Goal: Information Seeking & Learning: Learn about a topic

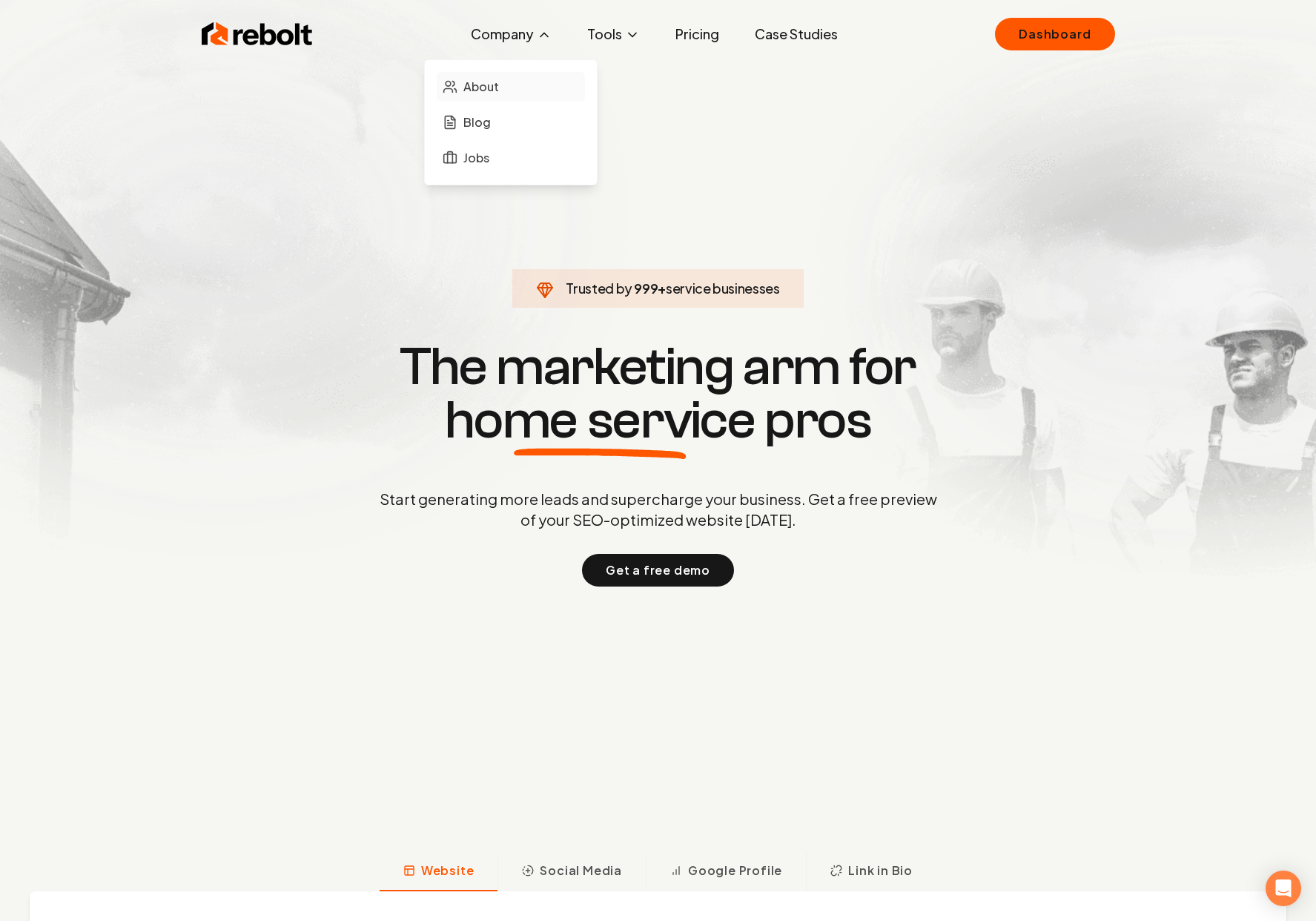
click at [507, 91] on link "About" at bounding box center [511, 87] width 148 height 30
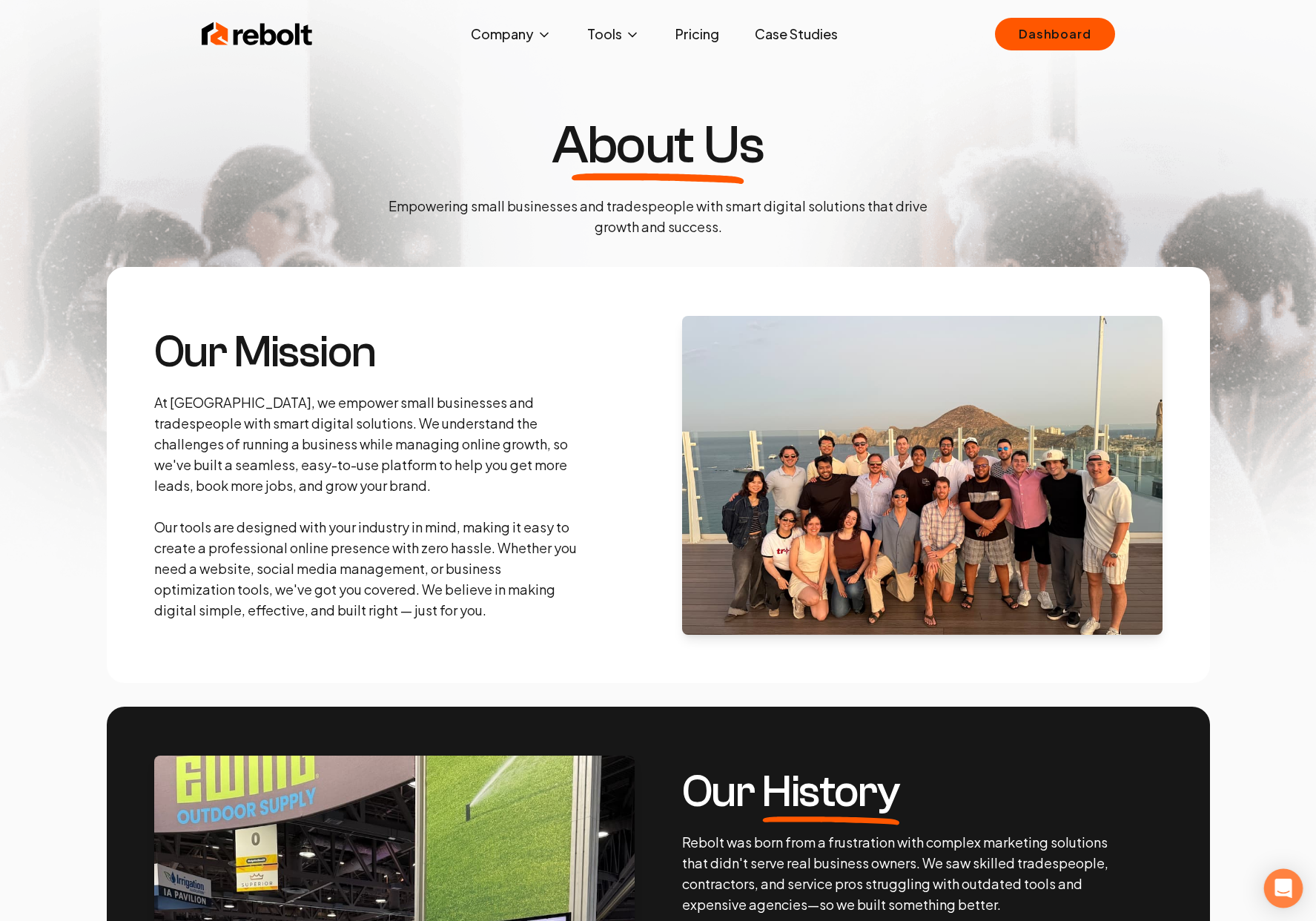
click at [1288, 899] on div "Open Intercom Messenger" at bounding box center [1284, 889] width 40 height 40
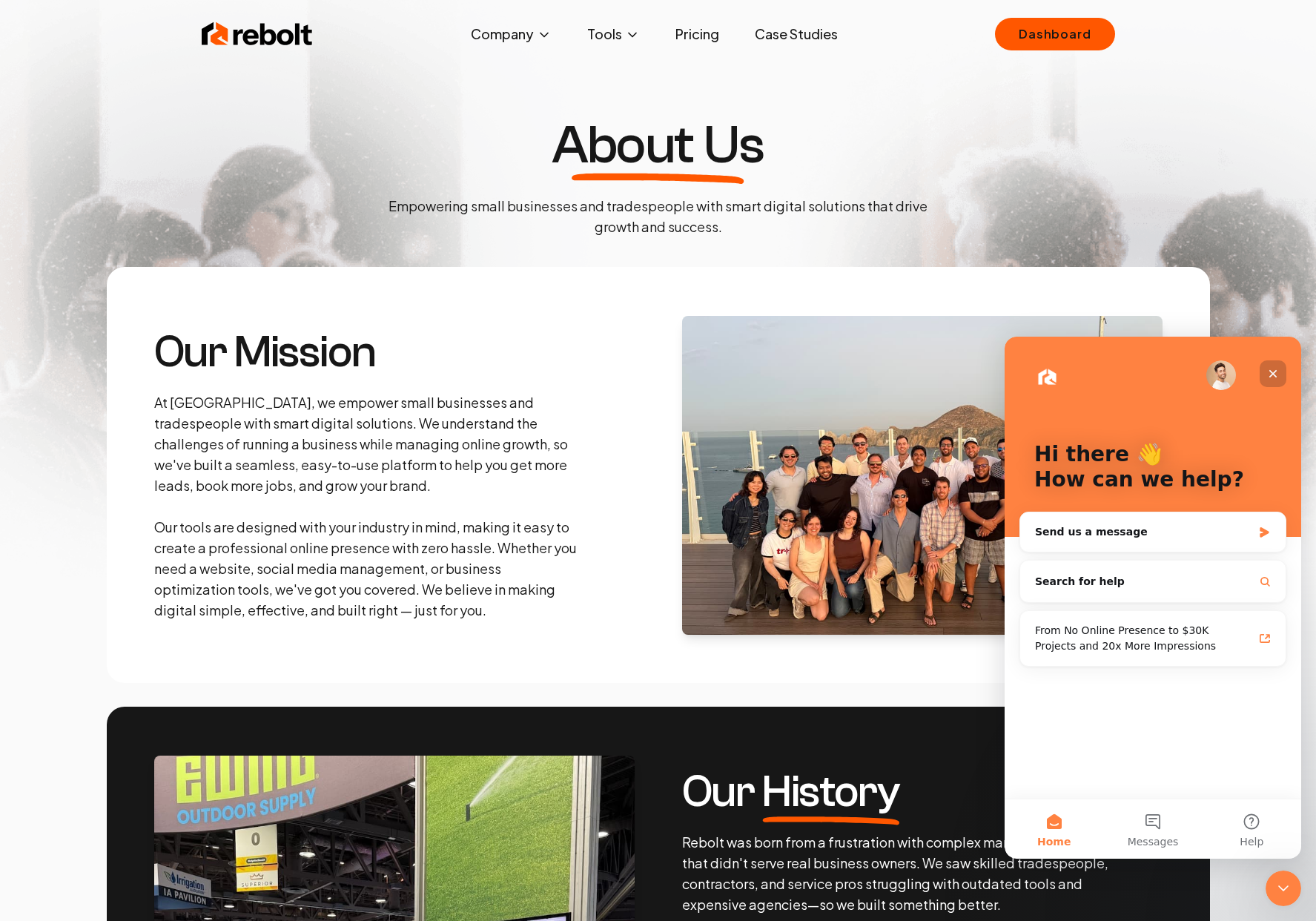
click at [1280, 371] on div "Close" at bounding box center [1273, 373] width 27 height 27
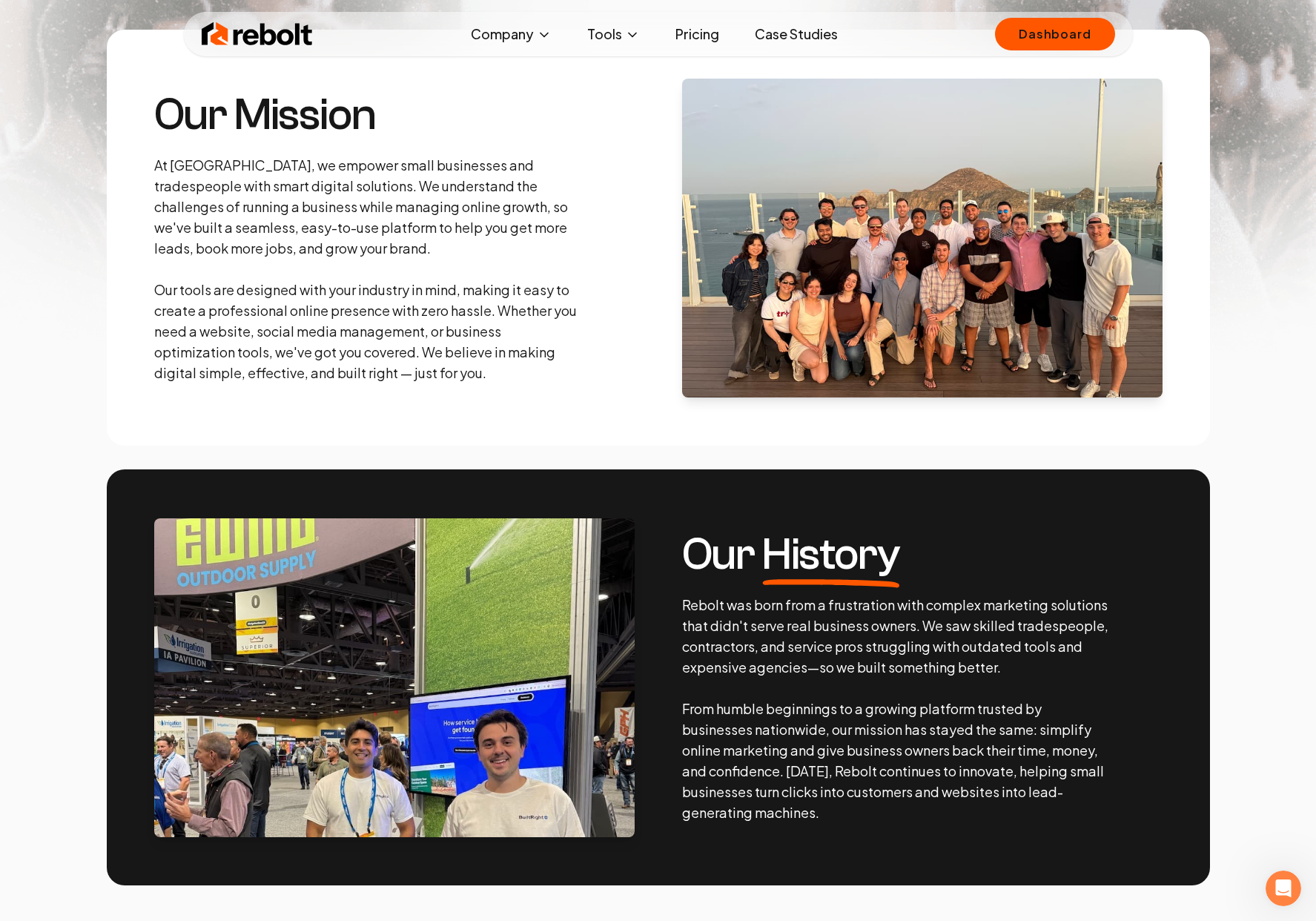
scroll to position [238, 0]
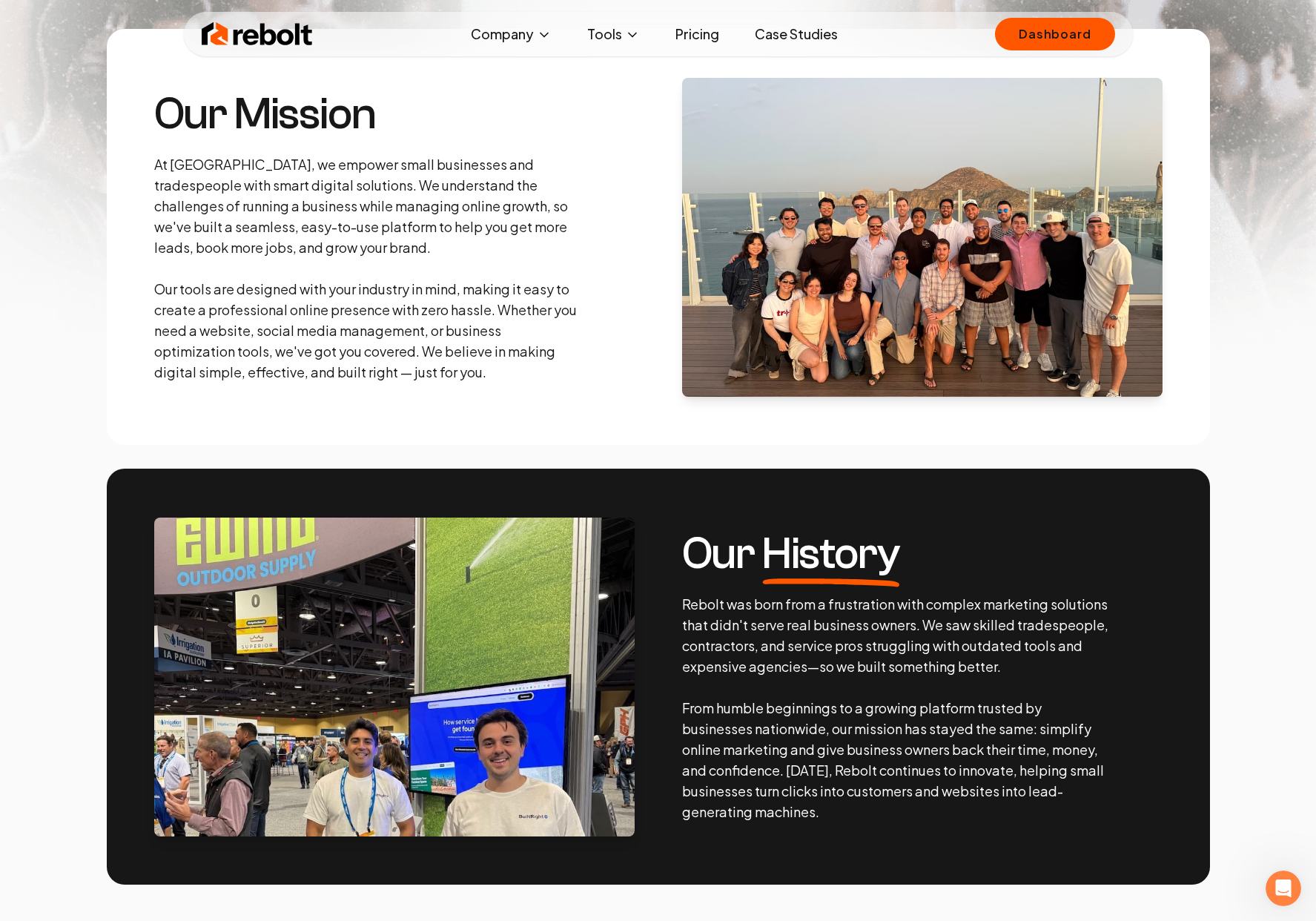
click at [854, 603] on p "Rebolt was born from a frustration with complex marketing solutions that didn't…" at bounding box center [896, 708] width 427 height 228
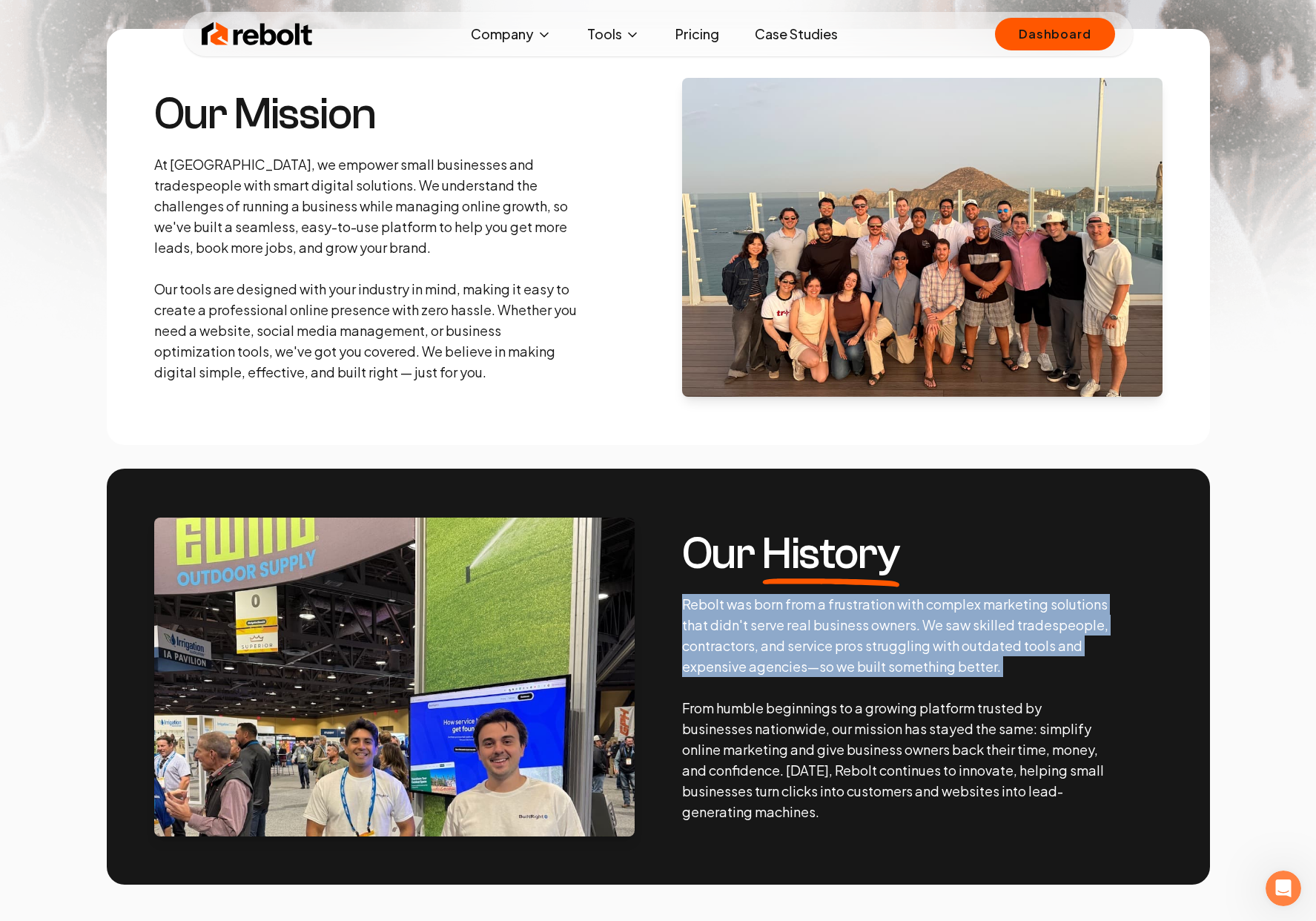
click at [854, 603] on p "Rebolt was born from a frustration with complex marketing solutions that didn't…" at bounding box center [896, 708] width 427 height 228
click at [1021, 635] on p "Rebolt was born from a frustration with complex marketing solutions that didn't…" at bounding box center [896, 708] width 427 height 228
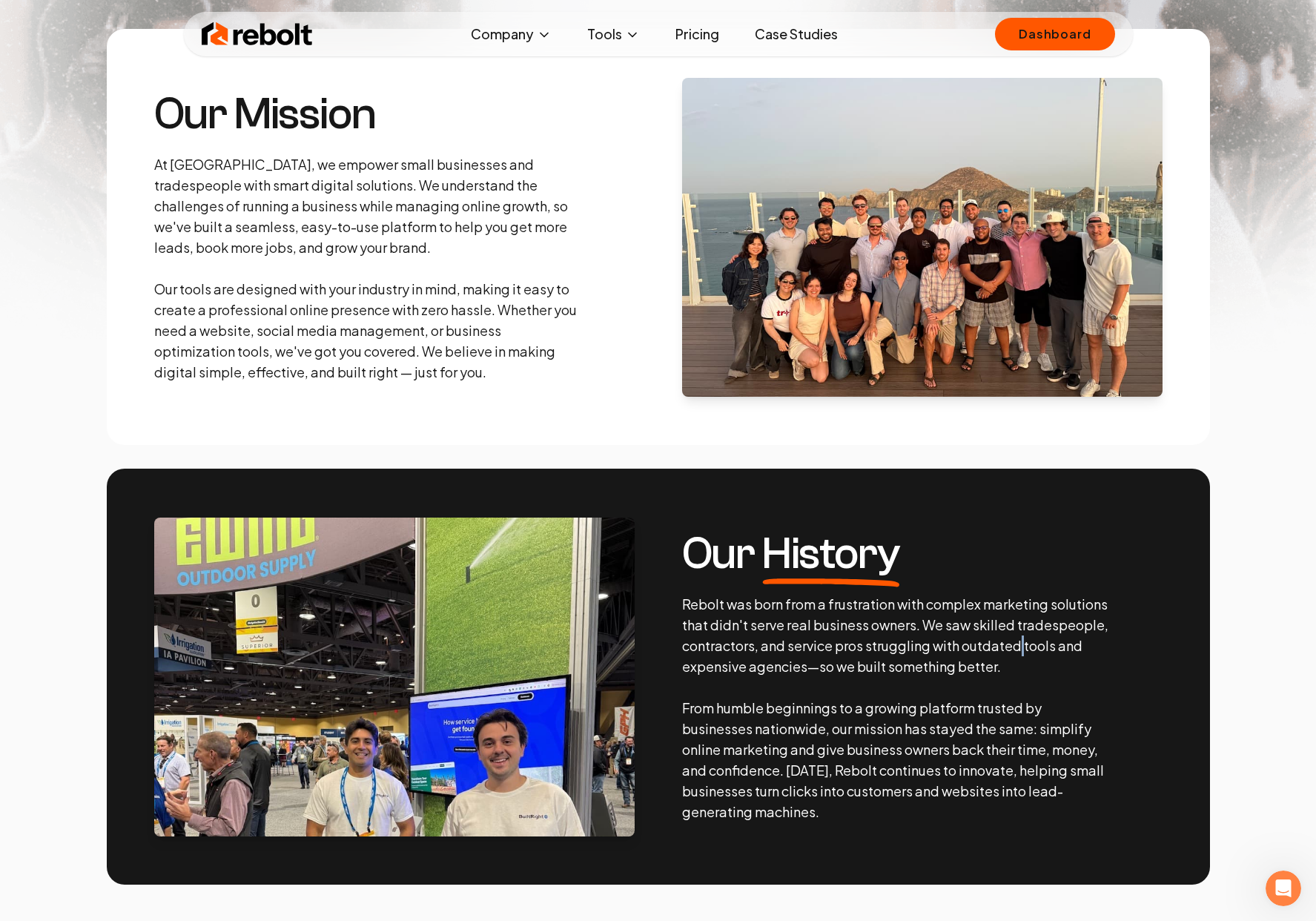
click at [1021, 635] on p "Rebolt was born from a frustration with complex marketing solutions that didn't…" at bounding box center [896, 708] width 427 height 228
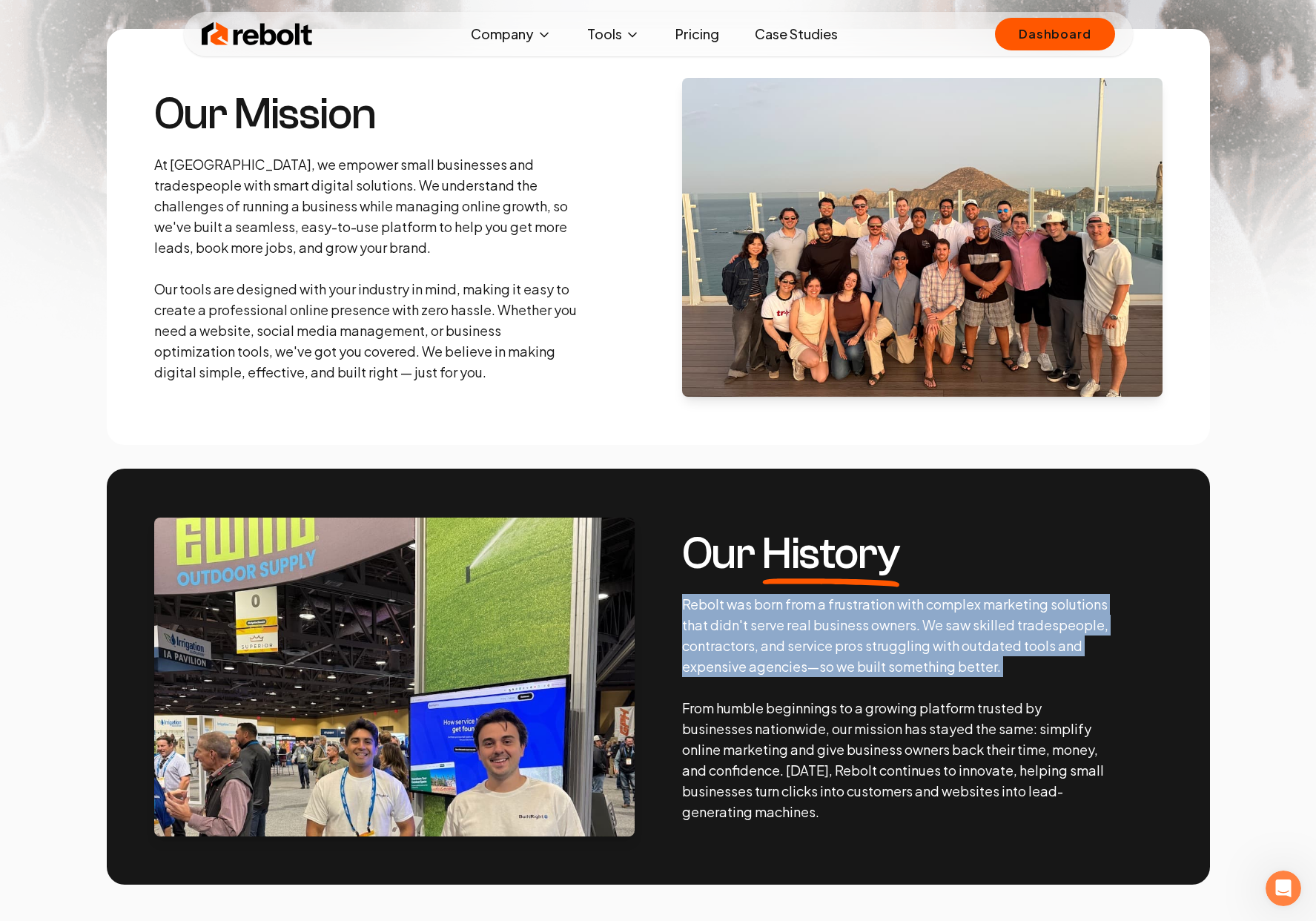
click at [1021, 635] on p "Rebolt was born from a frustration with complex marketing solutions that didn't…" at bounding box center [896, 708] width 427 height 228
click at [1074, 641] on p "Rebolt was born from a frustration with complex marketing solutions that didn't…" at bounding box center [896, 708] width 427 height 228
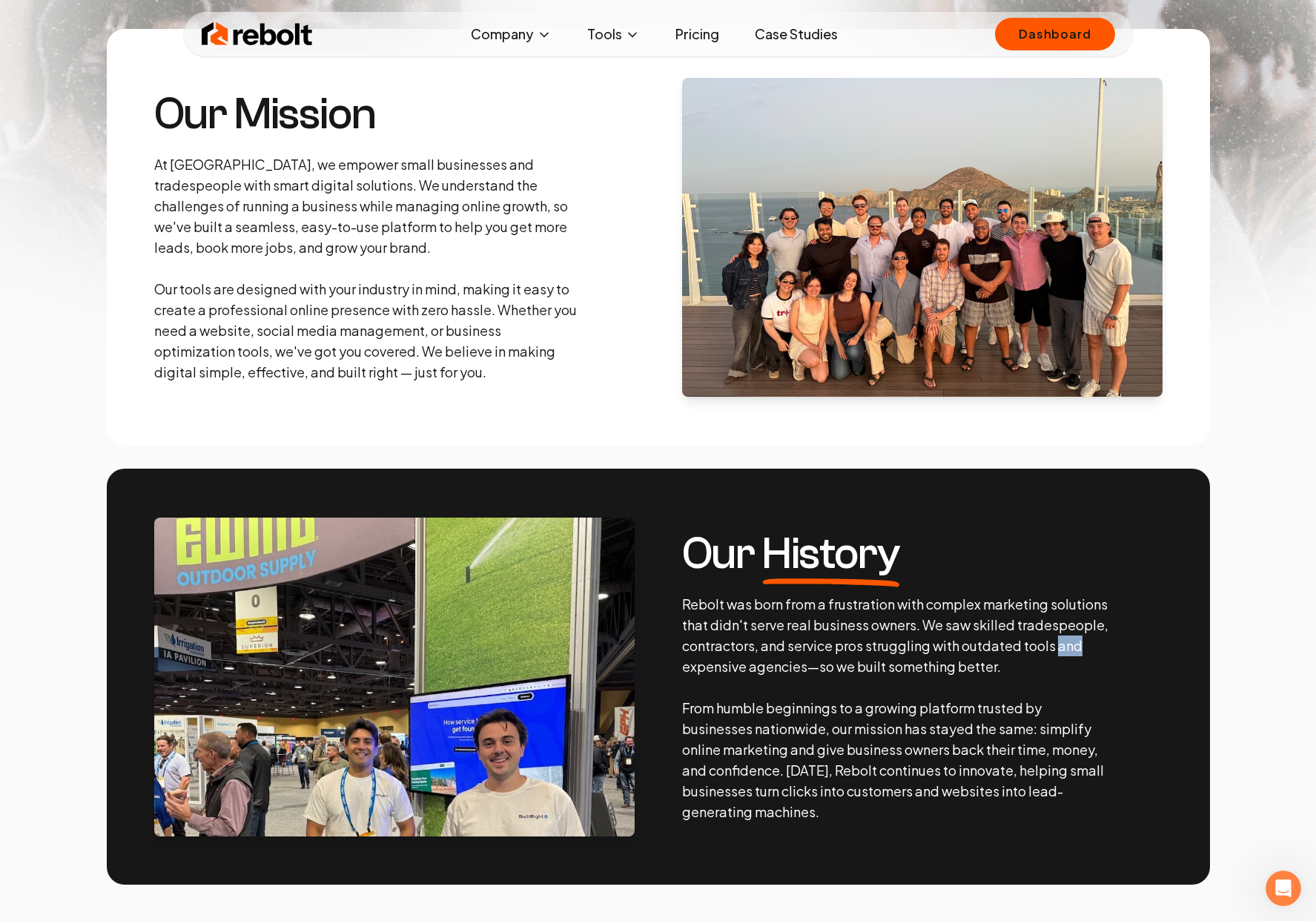
click at [1074, 641] on p "Rebolt was born from a frustration with complex marketing solutions that didn't…" at bounding box center [896, 708] width 427 height 228
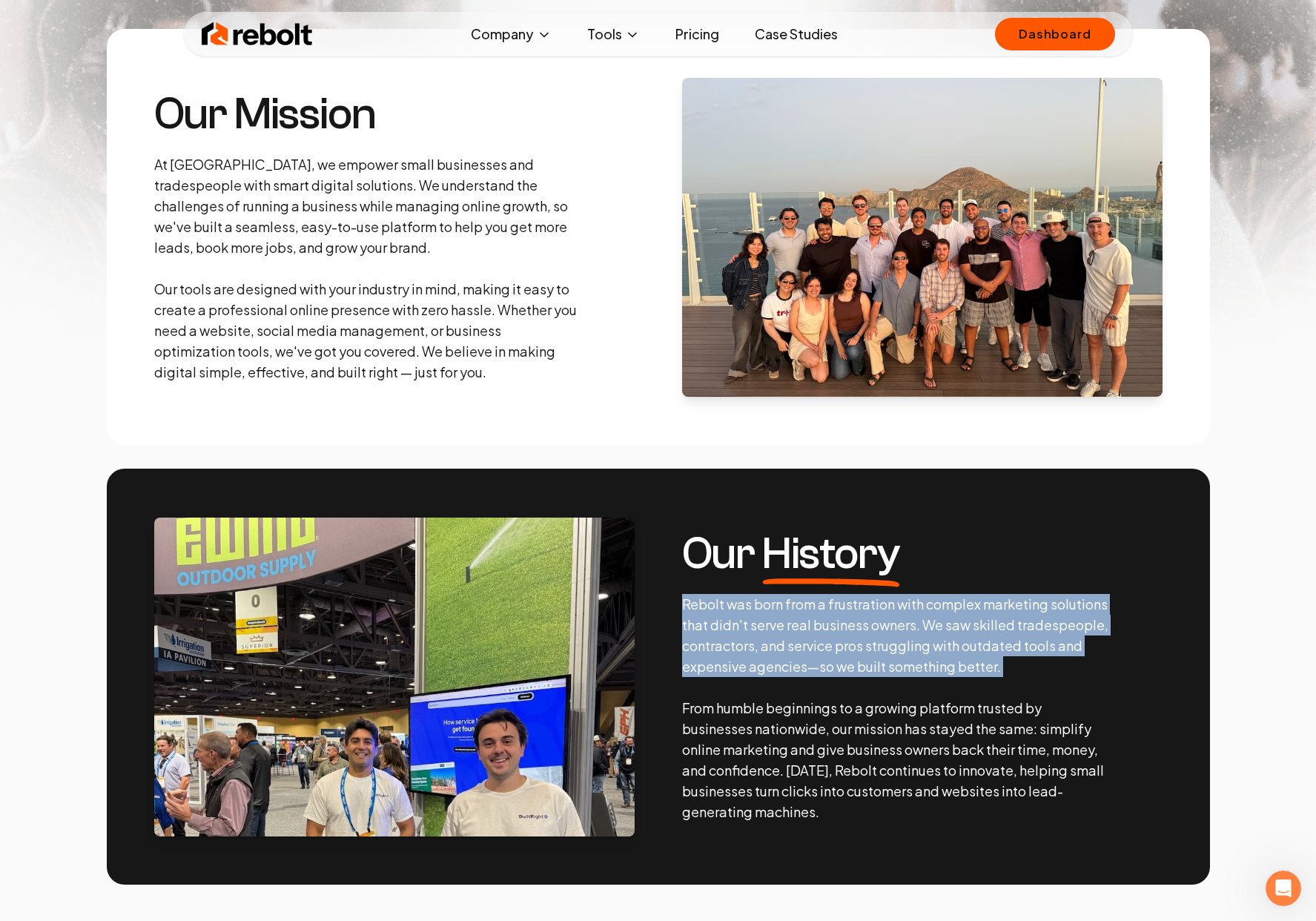
click at [1074, 641] on p "Rebolt was born from a frustration with complex marketing solutions that didn't…" at bounding box center [896, 708] width 427 height 228
click at [983, 671] on p "Rebolt was born from a frustration with complex marketing solutions that didn't…" at bounding box center [896, 708] width 427 height 228
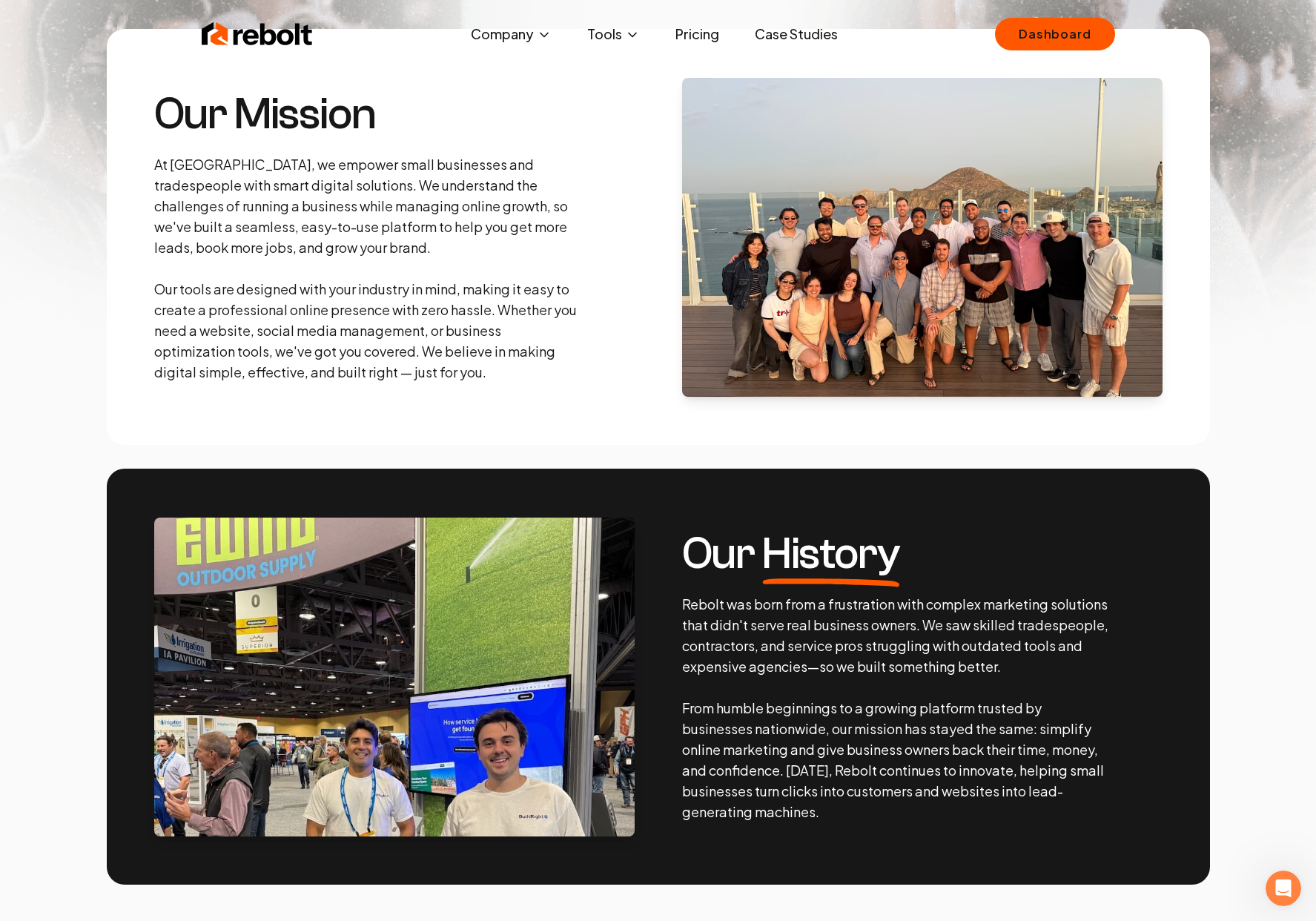
scroll to position [0, 0]
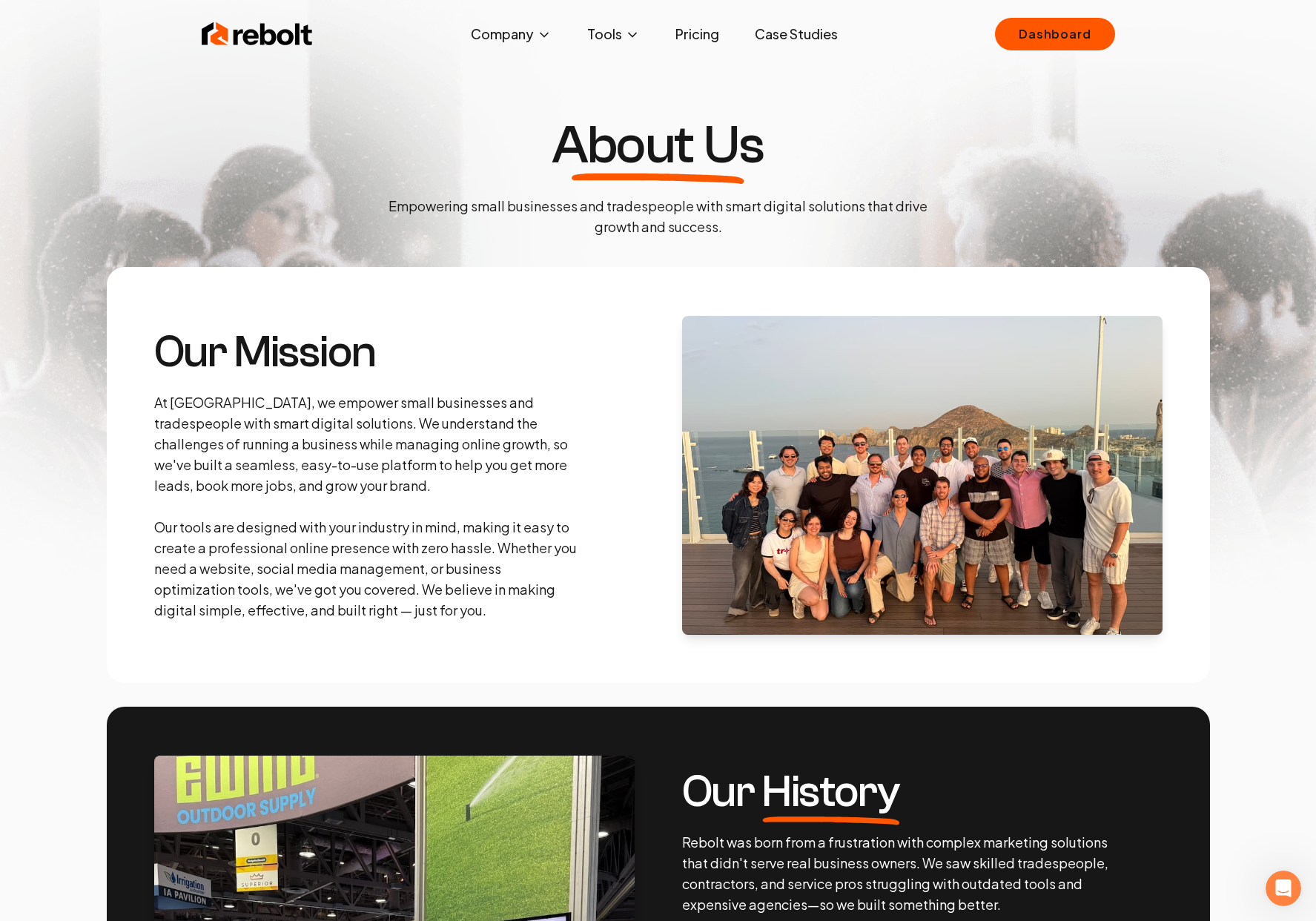
click at [270, 36] on img at bounding box center [257, 34] width 111 height 30
